Goal: Task Accomplishment & Management: Manage account settings

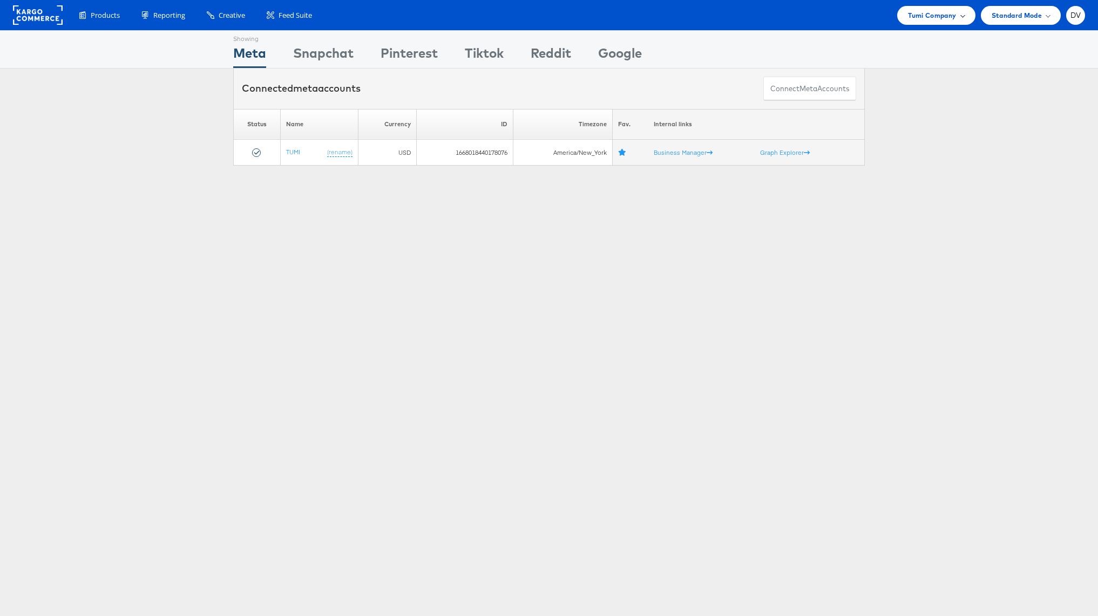
click at [934, 24] on div "Tumi Company" at bounding box center [936, 15] width 78 height 19
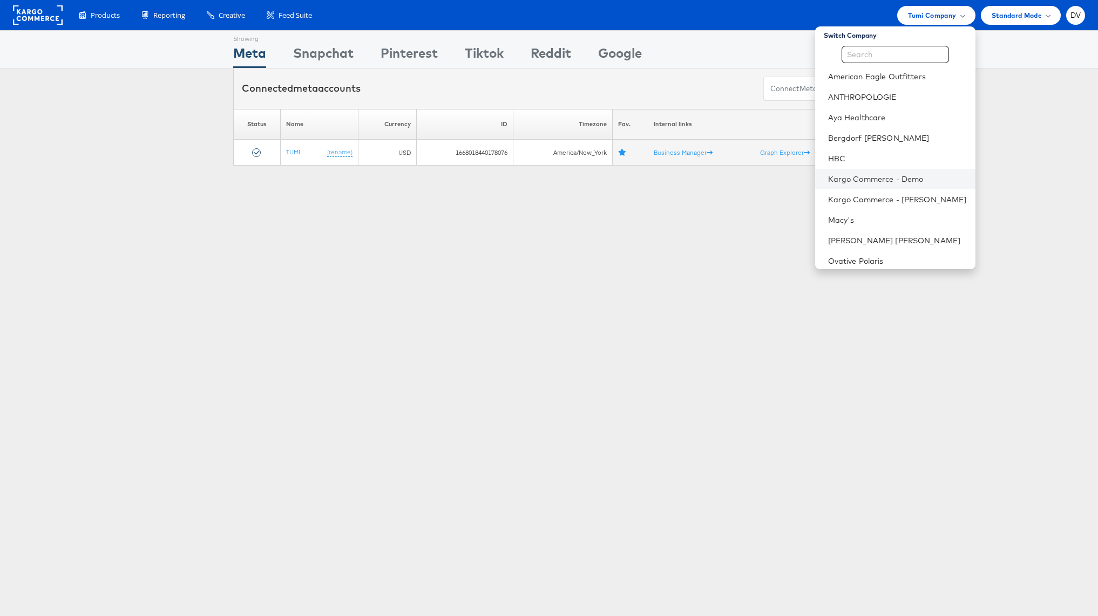
scroll to position [131, 0]
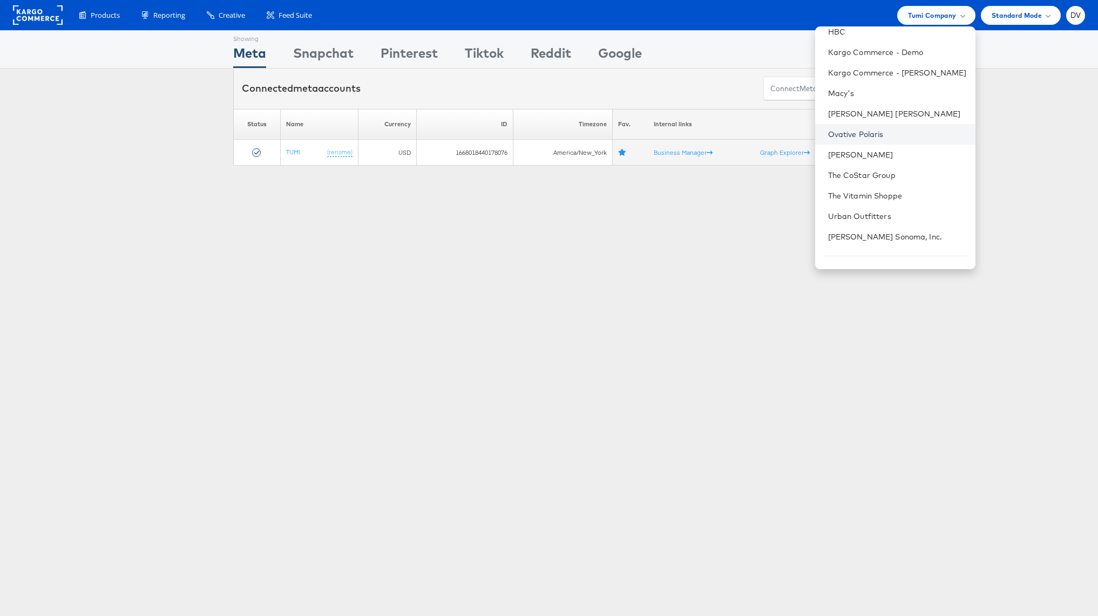
click at [867, 136] on link "Ovative Polaris" at bounding box center [897, 134] width 139 height 11
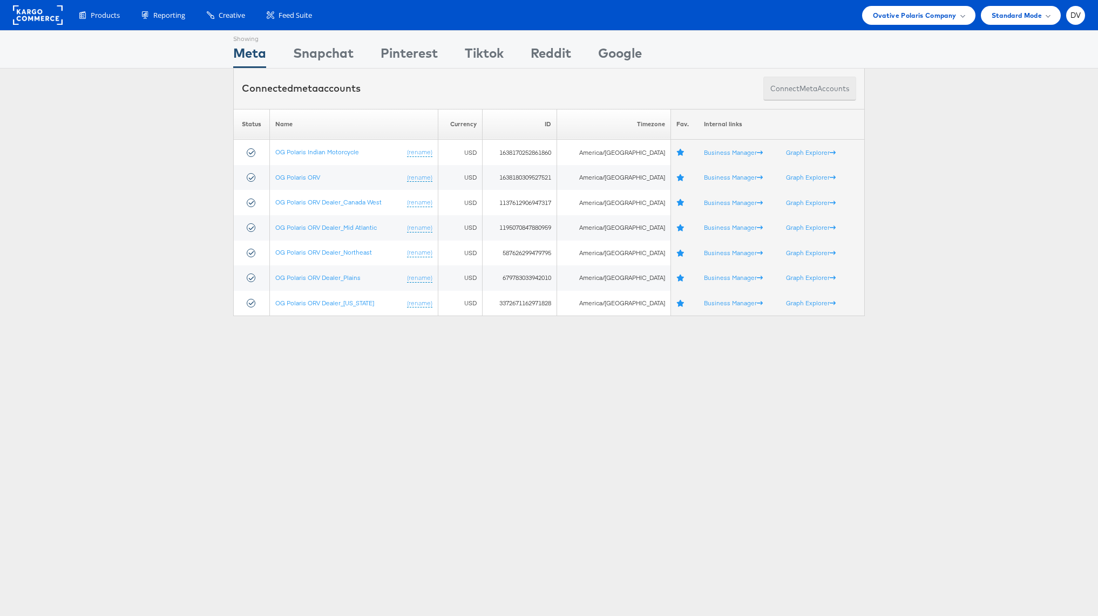
click at [773, 87] on button "Connect meta Accounts" at bounding box center [809, 89] width 93 height 24
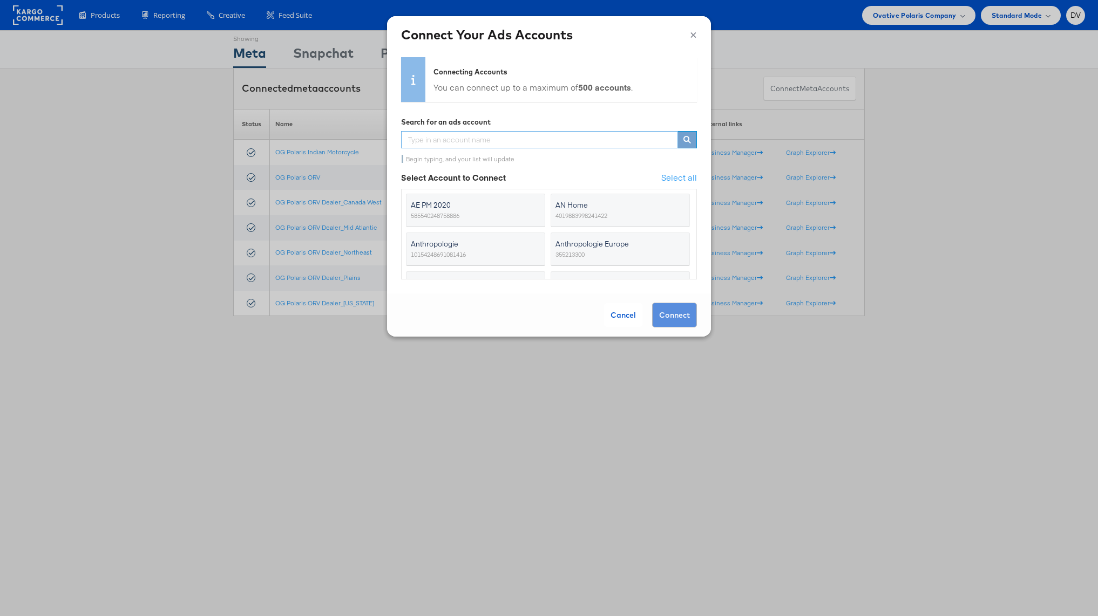
click at [498, 134] on input "text" at bounding box center [539, 139] width 277 height 17
paste input "c"
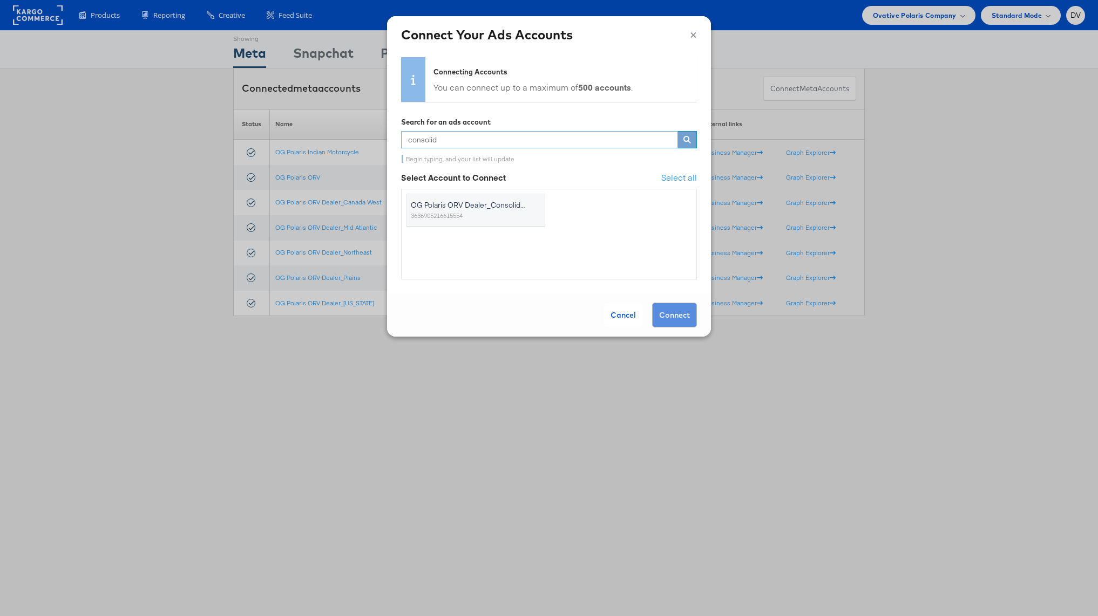
type input "consolid"
click at [489, 204] on span "OG Polaris ORV Dealer_Consolidated" at bounding box center [469, 205] width 117 height 11
click at [0, 0] on input "OG Polaris ORV Dealer_Consolidated 3636905216615554" at bounding box center [0, 0] width 0 height 0
click at [670, 315] on button "Connect" at bounding box center [674, 315] width 45 height 25
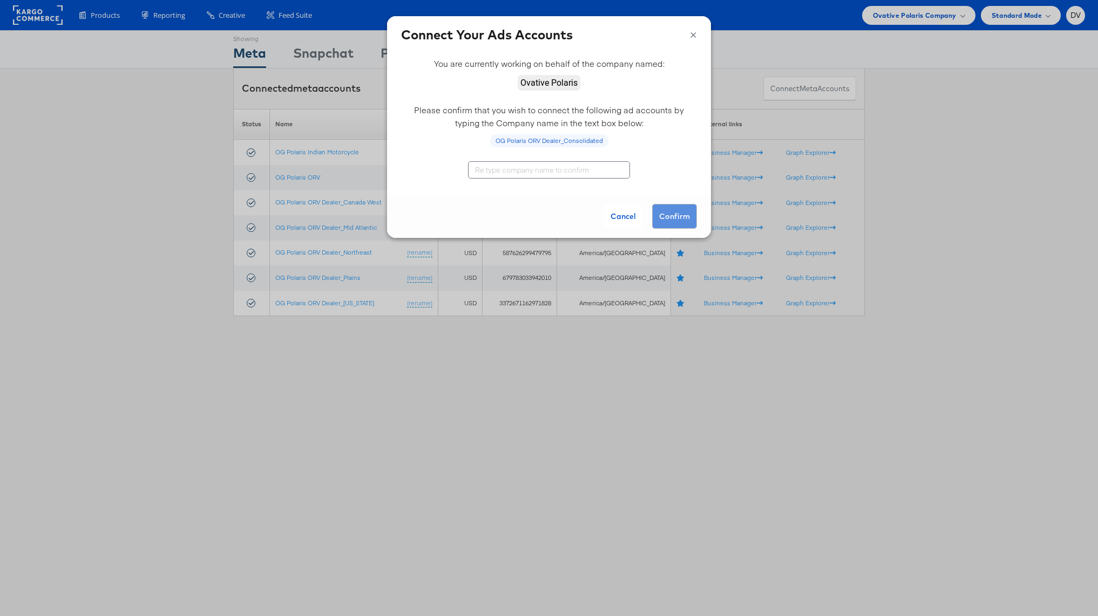
click at [504, 172] on input "text" at bounding box center [549, 169] width 162 height 17
type input "Ovative Polaris"
click at [659, 212] on button "Confirm" at bounding box center [674, 216] width 45 height 25
